Goal: Task Accomplishment & Management: Manage account settings

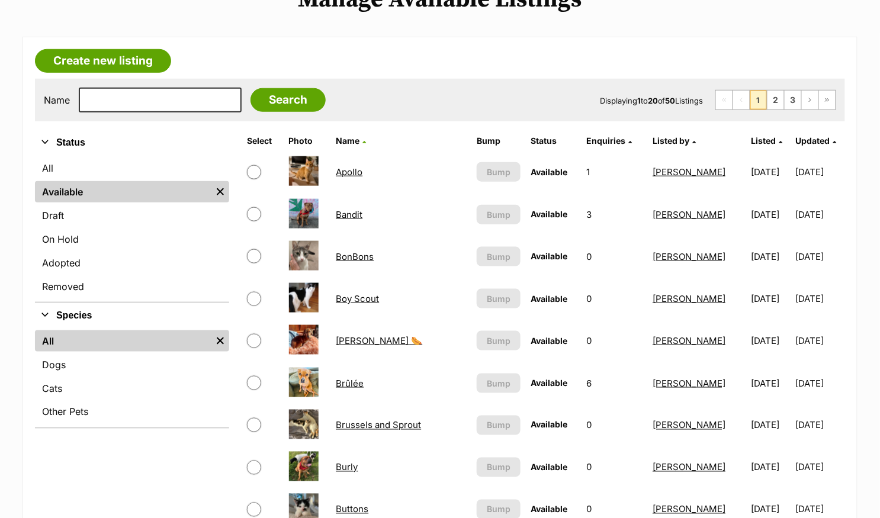
scroll to position [275, 0]
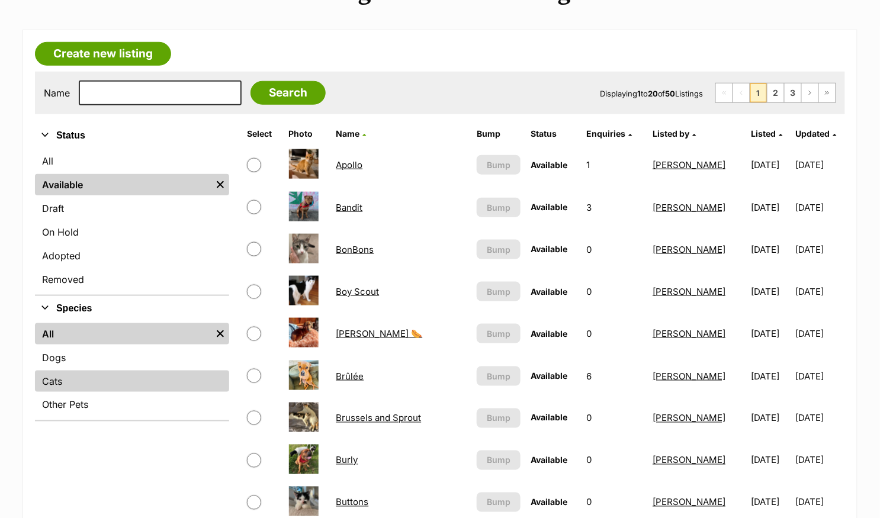
click at [62, 380] on link "Cats" at bounding box center [132, 381] width 194 height 21
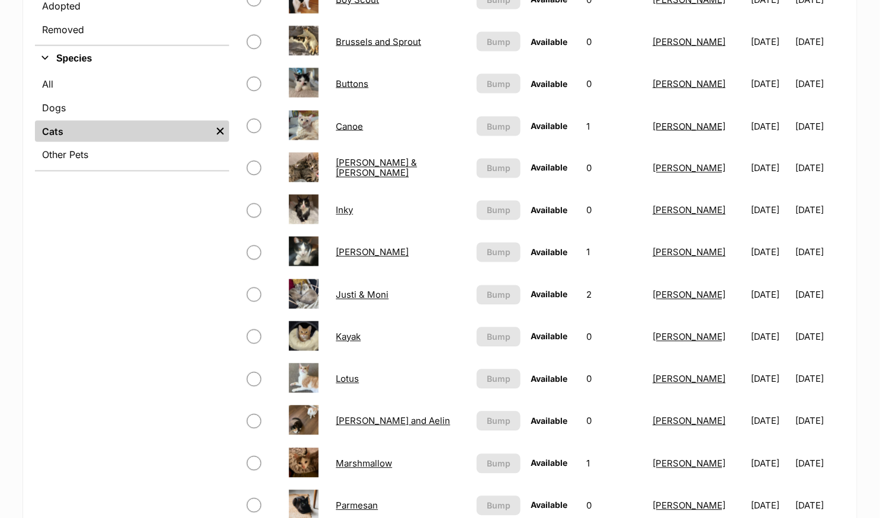
scroll to position [528, 0]
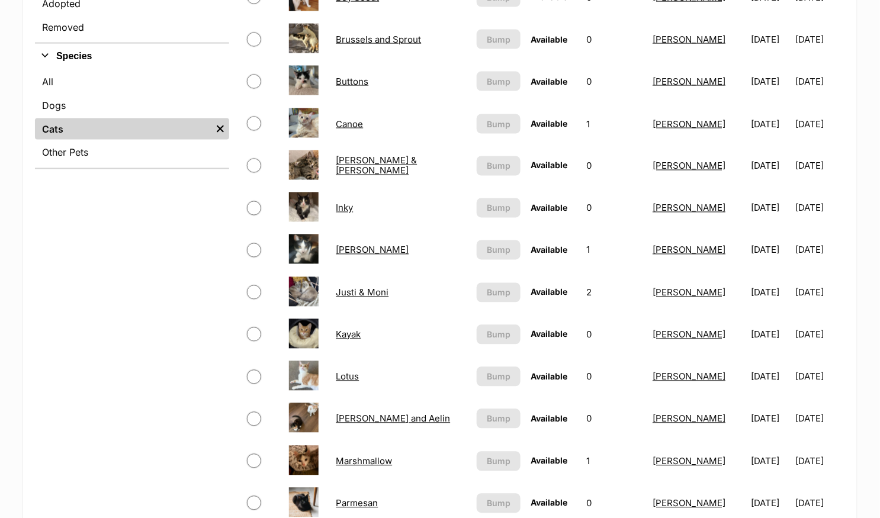
click at [377, 293] on link "Justi & Moni" at bounding box center [362, 292] width 53 height 11
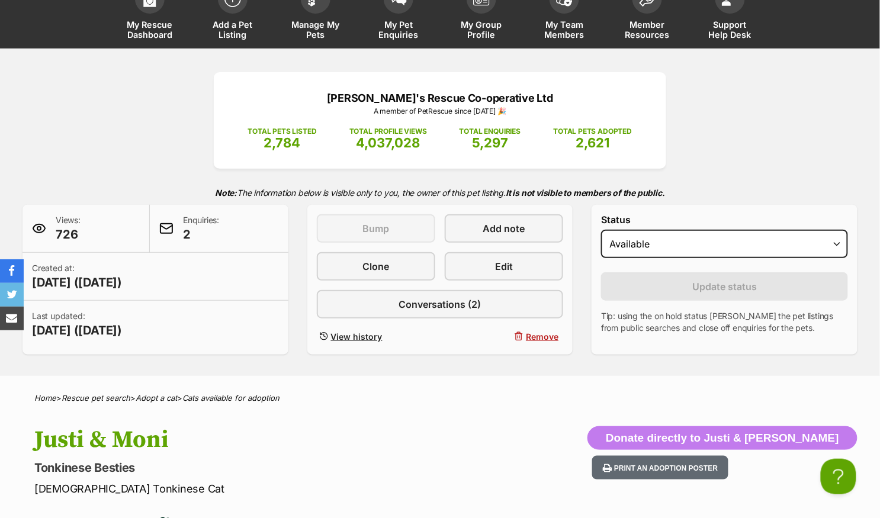
scroll to position [12, 0]
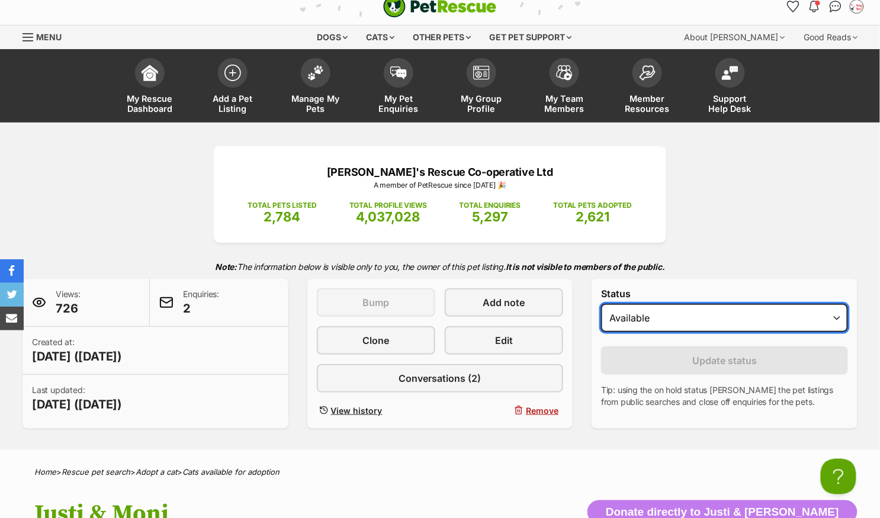
click at [655, 319] on select "Draft - not available as listing has enquires Available On hold Adopted" at bounding box center [724, 318] width 247 height 28
select select "on_hold"
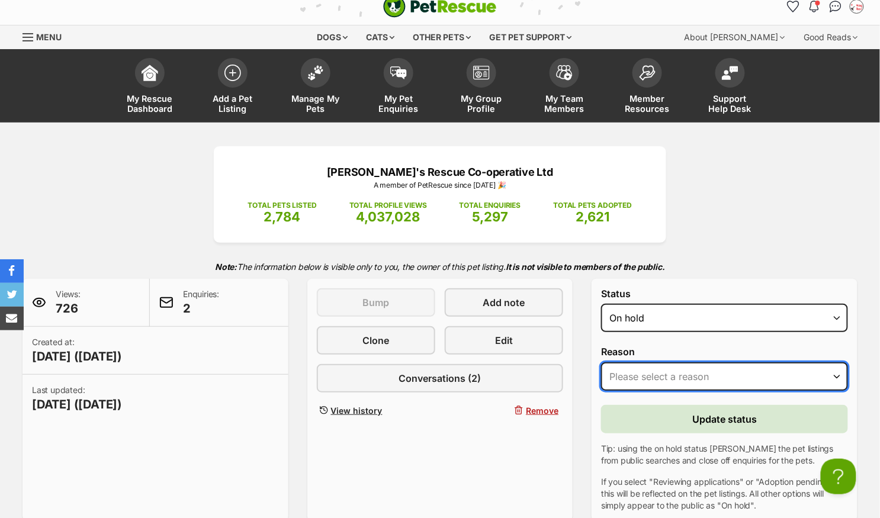
click at [663, 370] on select "Please select a reason Medical reasons Reviewing applications Adoption pending …" at bounding box center [724, 376] width 247 height 28
select select "adoption_pending"
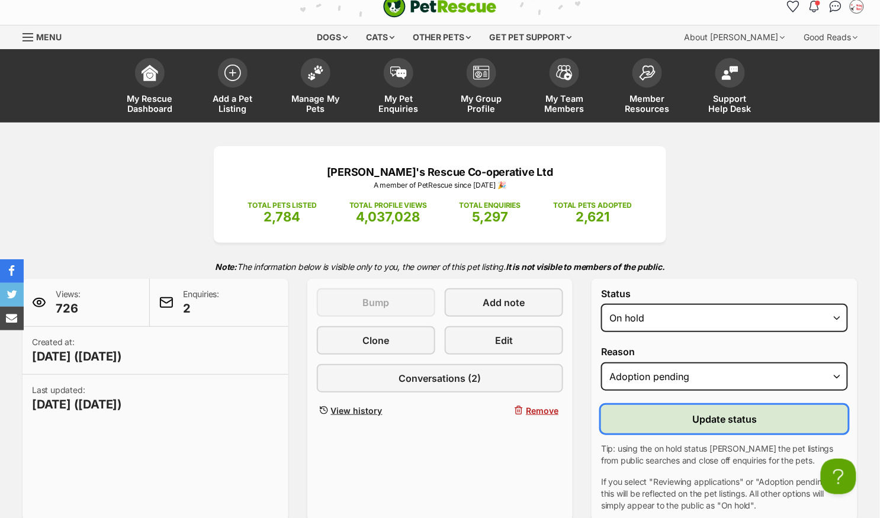
click at [643, 414] on button "Update status" at bounding box center [724, 419] width 247 height 28
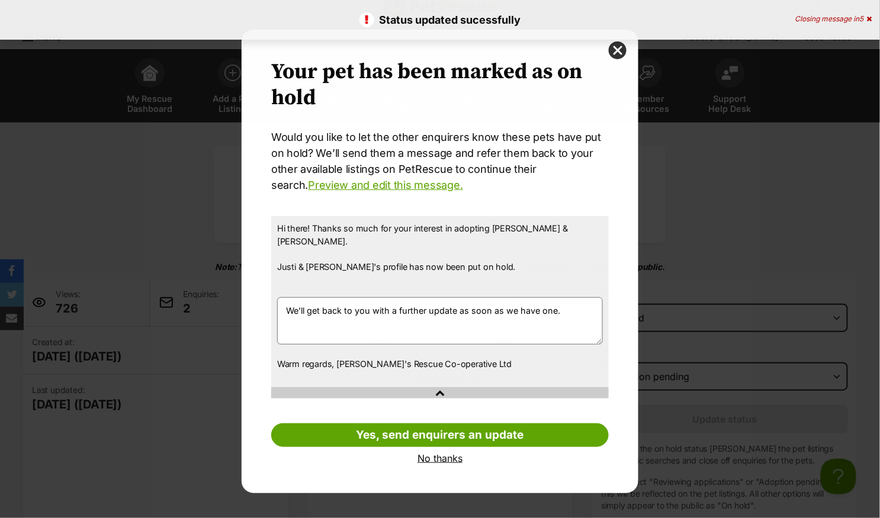
scroll to position [0, 0]
click at [430, 453] on link "No thanks" at bounding box center [440, 458] width 338 height 11
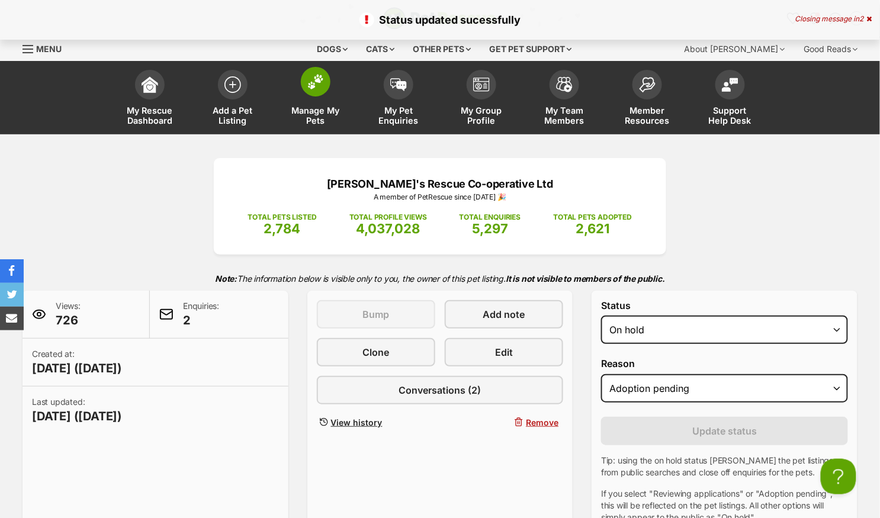
click at [317, 91] on span at bounding box center [316, 82] width 30 height 30
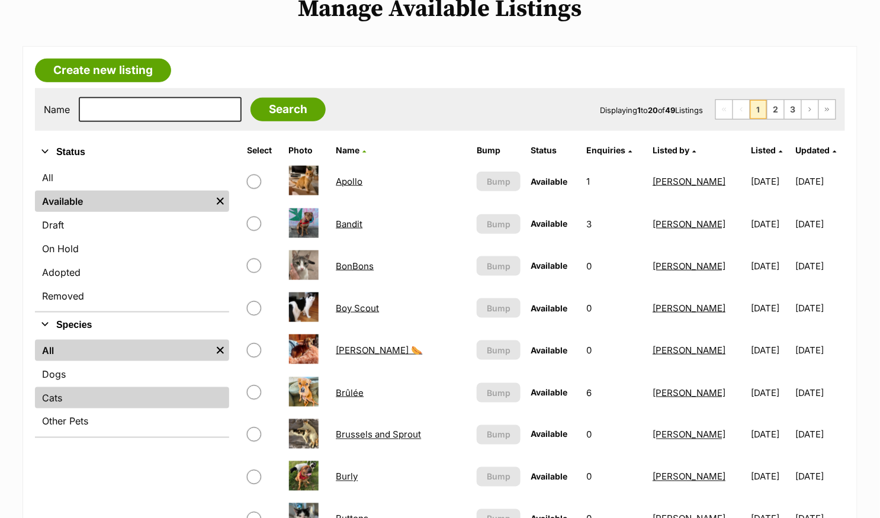
click at [84, 399] on link "Cats" at bounding box center [132, 397] width 194 height 21
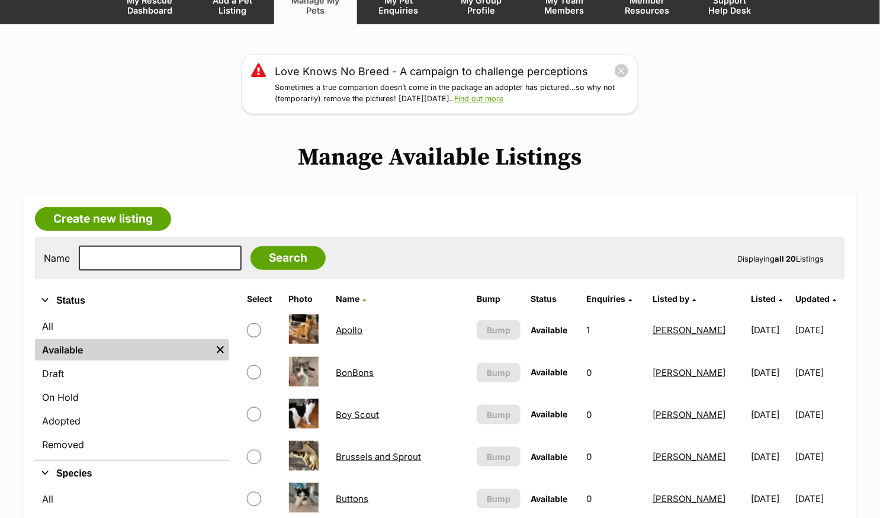
scroll to position [174, 0]
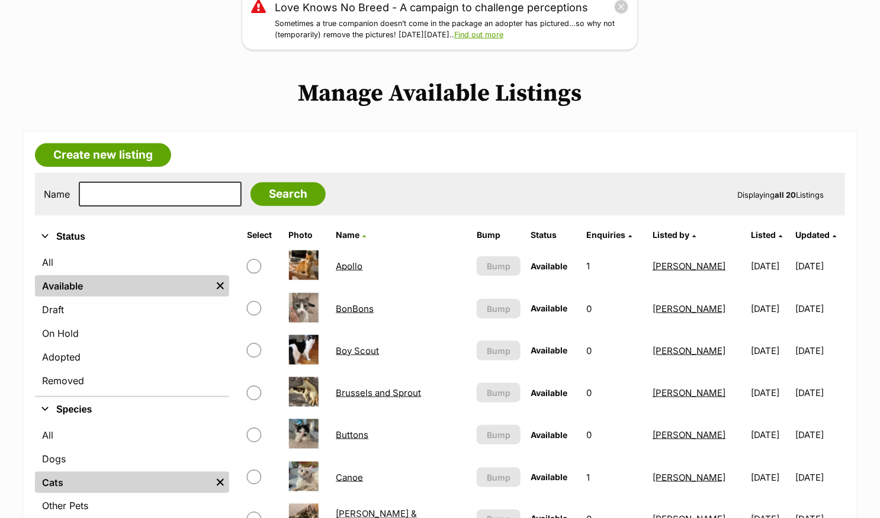
click at [369, 346] on link "Boy Scout" at bounding box center [357, 350] width 43 height 11
